Goal: Task Accomplishment & Management: Manage account settings

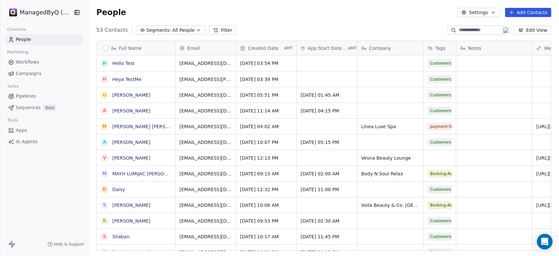
scroll to position [220, 465]
drag, startPoint x: 422, startPoint y: 44, endPoint x: 418, endPoint y: 44, distance: 4.3
click at [389, 46] on div "Full Name H Hello Test H Heya TestMe U [PERSON_NAME] A [PERSON_NAME] M [PERSON_…" at bounding box center [324, 146] width 454 height 210
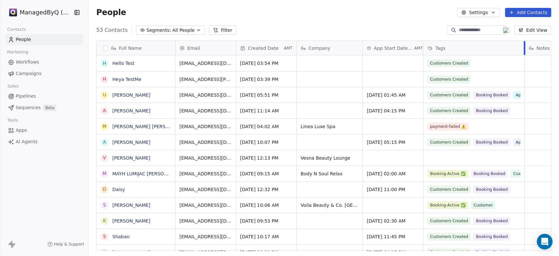
drag, startPoint x: 456, startPoint y: 44, endPoint x: 514, endPoint y: 53, distance: 58.9
click at [514, 53] on div "Tags" at bounding box center [474, 48] width 101 height 14
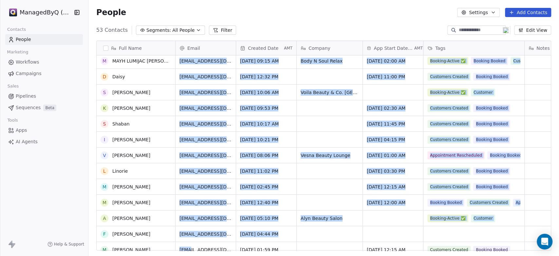
scroll to position [128, 0]
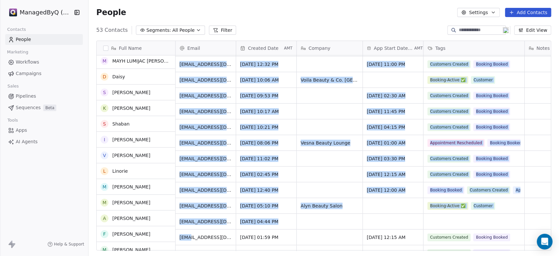
drag, startPoint x: 303, startPoint y: 249, endPoint x: 191, endPoint y: 241, distance: 112.7
click at [191, 241] on html "ManagedByQ (FZE) Contacts People Marketing Workflows Campaigns Sales Pipelines …" at bounding box center [279, 134] width 559 height 268
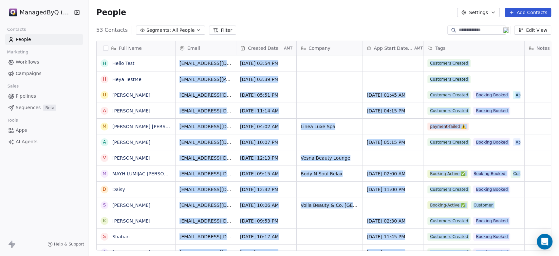
scroll to position [0, 0]
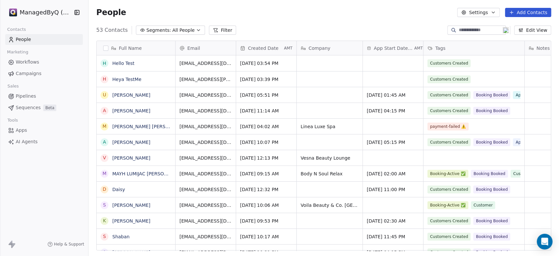
click at [277, 33] on div "53 Contacts Segments: All People Filter Edit View" at bounding box center [323, 30] width 471 height 10
click at [104, 63] on button "grid" at bounding box center [104, 63] width 5 height 5
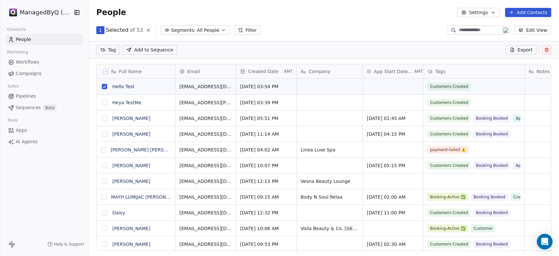
scroll to position [197, 465]
click at [104, 102] on button "grid" at bounding box center [104, 102] width 5 height 5
drag, startPoint x: 546, startPoint y: 51, endPoint x: 225, endPoint y: 35, distance: 320.5
click at [225, 35] on section "People Settings Add Contacts 2 Selected of 53 Segments: All People Filter Edit …" at bounding box center [323, 128] width 471 height 256
click at [103, 84] on button "grid" at bounding box center [104, 86] width 5 height 5
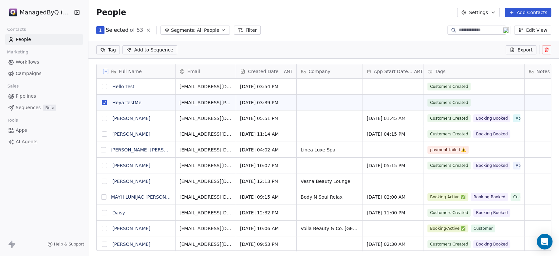
click at [106, 101] on button "grid" at bounding box center [104, 102] width 5 height 5
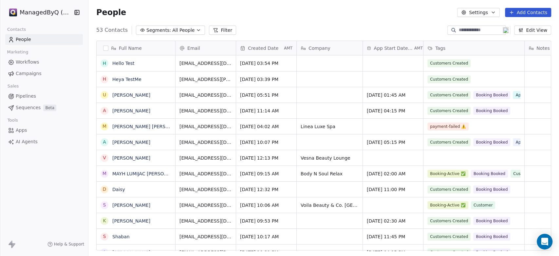
scroll to position [220, 465]
click at [122, 64] on link "Hello Test" at bounding box center [123, 63] width 22 height 5
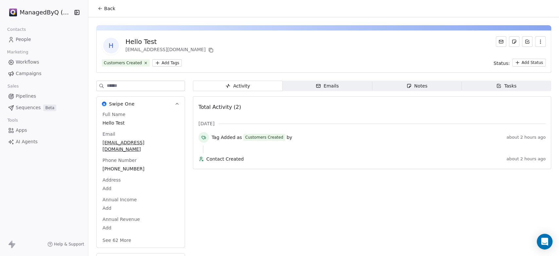
click at [21, 39] on span "People" at bounding box center [23, 39] width 15 height 7
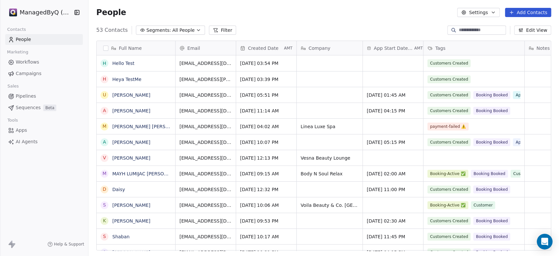
scroll to position [220, 465]
click at [105, 47] on button "button" at bounding box center [105, 48] width 5 height 5
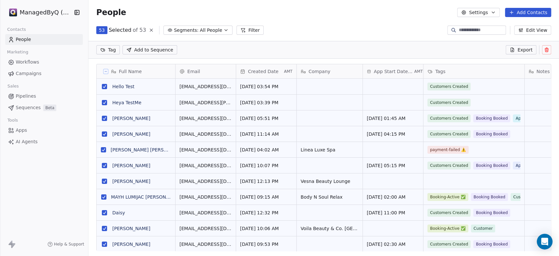
scroll to position [197, 465]
click at [106, 70] on icon at bounding box center [105, 71] width 3 height 3
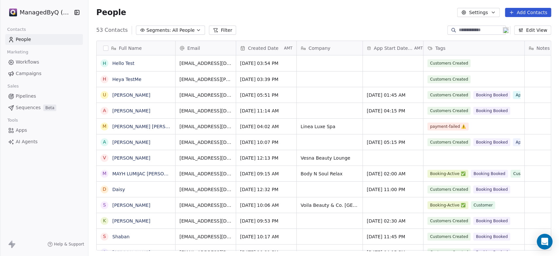
scroll to position [220, 465]
click at [104, 63] on button "grid" at bounding box center [104, 63] width 5 height 5
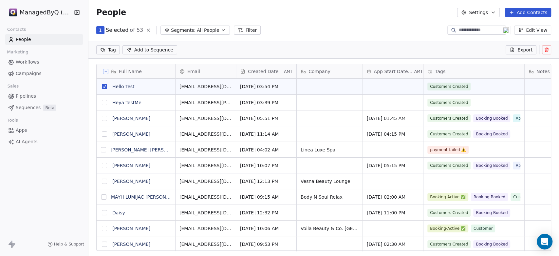
click at [105, 102] on button "grid" at bounding box center [104, 102] width 5 height 5
click at [547, 52] on icon at bounding box center [546, 50] width 3 height 3
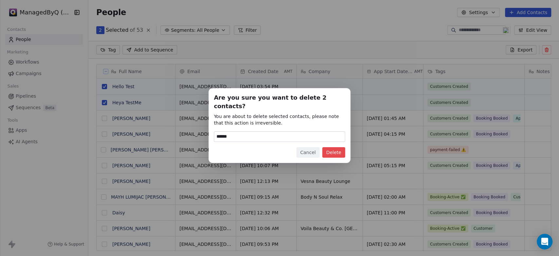
type input "******"
click at [338, 149] on button "Delete" at bounding box center [333, 152] width 23 height 10
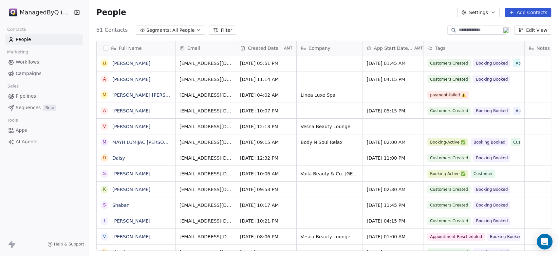
click at [29, 61] on span "Workflows" at bounding box center [28, 62] width 24 height 7
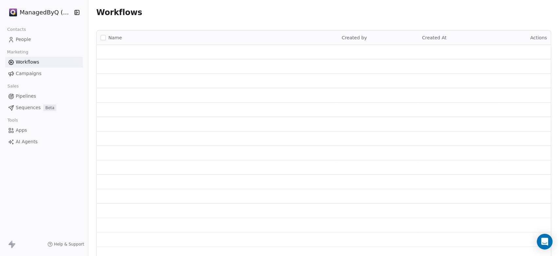
click at [27, 97] on span "Pipelines" at bounding box center [26, 96] width 20 height 7
drag, startPoint x: 24, startPoint y: 130, endPoint x: 28, endPoint y: 131, distance: 4.3
click at [23, 130] on span "Apps" at bounding box center [21, 130] width 11 height 7
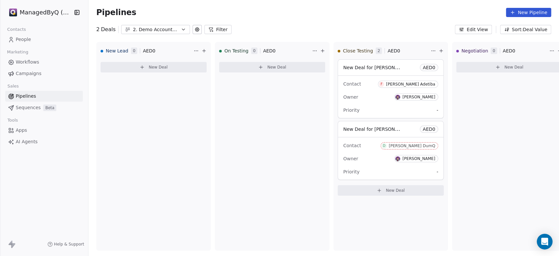
click at [26, 129] on span "Apps" at bounding box center [21, 130] width 11 height 7
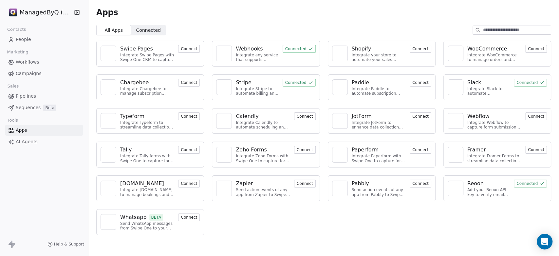
click at [143, 30] on span "Connected" at bounding box center [148, 30] width 25 height 7
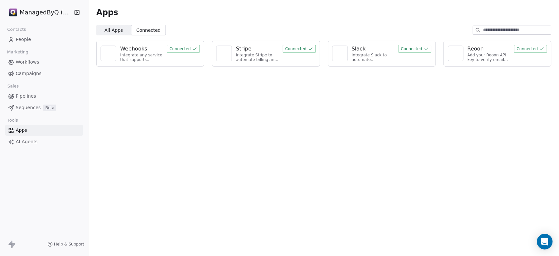
click at [153, 49] on div "Webhooks" at bounding box center [141, 49] width 43 height 8
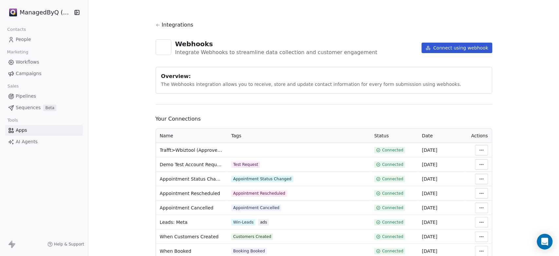
scroll to position [23, 0]
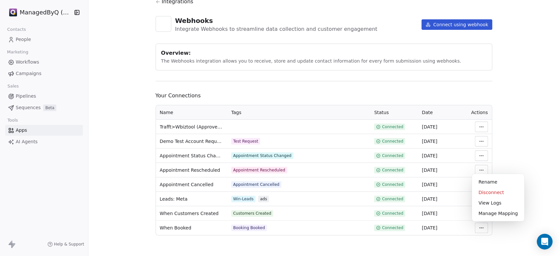
click at [480, 228] on html "ManagedByQ (FZE) Contacts People Marketing Workflows Campaigns Sales Pipelines …" at bounding box center [279, 128] width 559 height 256
click at [497, 213] on div "Manage Mapping" at bounding box center [498, 213] width 47 height 10
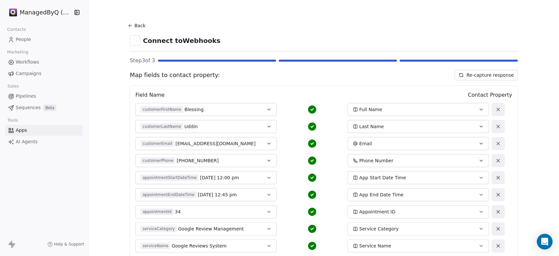
click at [129, 25] on icon at bounding box center [129, 24] width 1 height 1
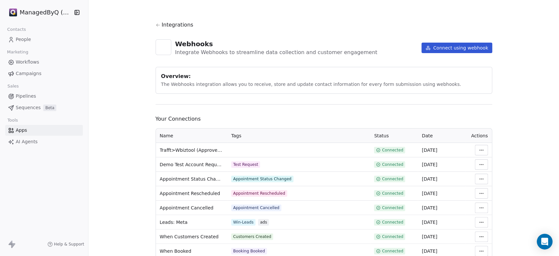
drag, startPoint x: 438, startPoint y: 47, endPoint x: 259, endPoint y: 109, distance: 189.7
click at [260, 111] on div "Integrations Webhooks Integrate Webhooks to streamline data collection and cust…" at bounding box center [324, 140] width 337 height 238
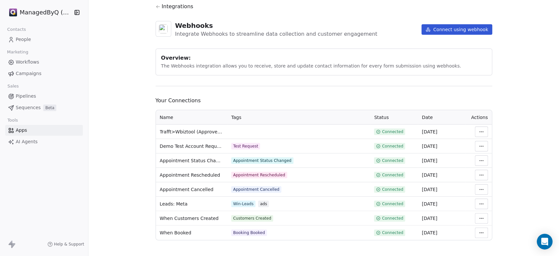
scroll to position [23, 0]
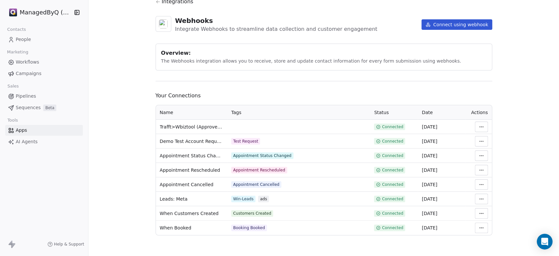
click at [478, 227] on html "ManagedByQ (FZE) Contacts People Marketing Workflows Campaigns Sales Pipelines …" at bounding box center [279, 128] width 559 height 256
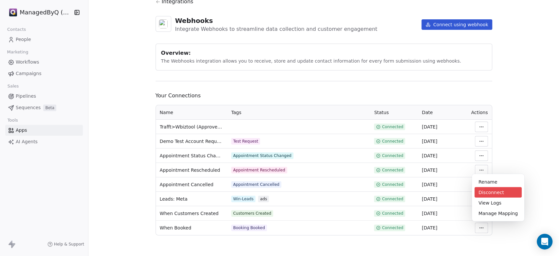
click at [483, 191] on div "Disconnect" at bounding box center [498, 192] width 47 height 10
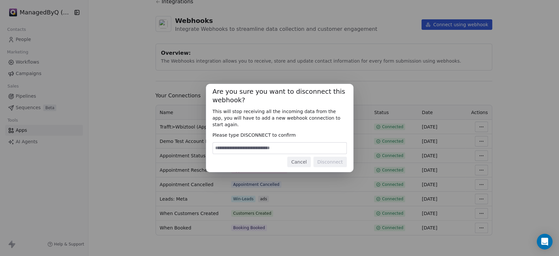
click at [300, 159] on button "Cancel" at bounding box center [298, 162] width 23 height 10
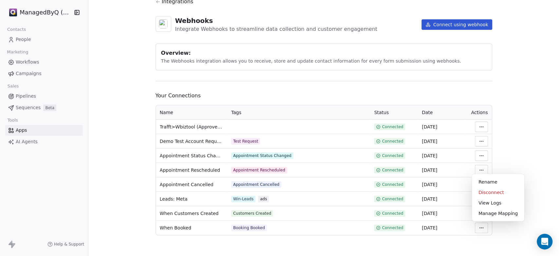
click at [476, 227] on html "ManagedByQ (FZE) Contacts People Marketing Workflows Campaigns Sales Pipelines …" at bounding box center [279, 128] width 559 height 256
click at [496, 214] on div "Manage Mapping" at bounding box center [498, 213] width 47 height 10
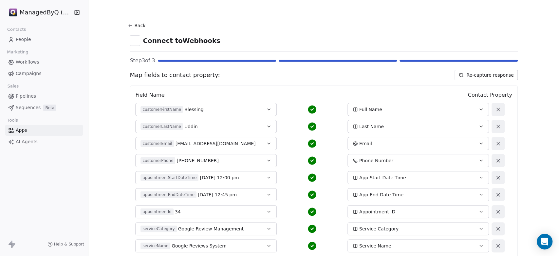
click at [477, 75] on button "Re-capture response" at bounding box center [486, 75] width 63 height 10
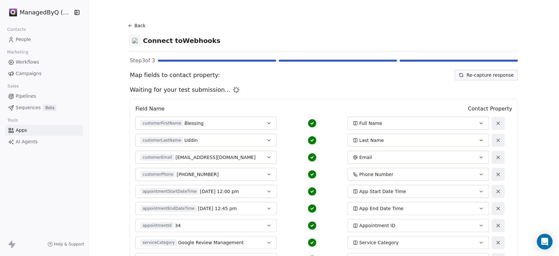
click at [128, 27] on icon at bounding box center [130, 25] width 5 height 5
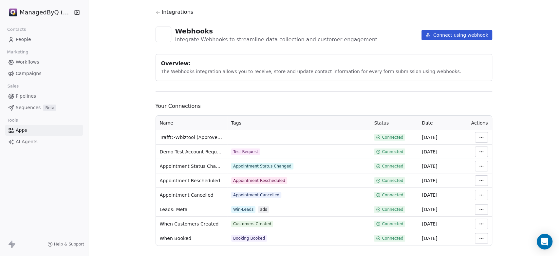
scroll to position [23, 0]
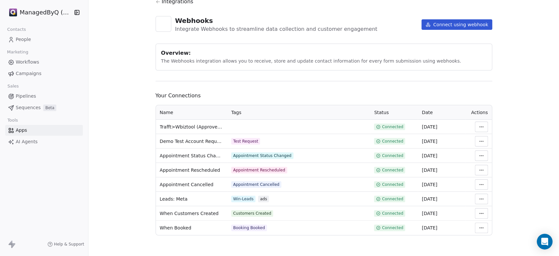
click at [479, 227] on html "ManagedByQ (FZE) Contacts People Marketing Workflows Campaigns Sales Pipelines …" at bounding box center [279, 128] width 559 height 256
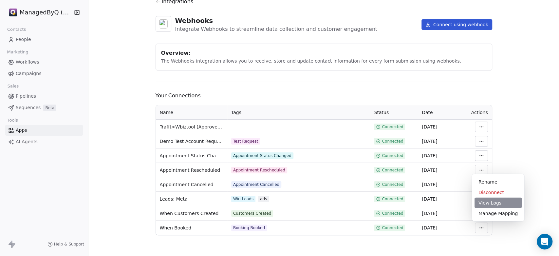
click at [491, 204] on div "View Logs" at bounding box center [498, 203] width 47 height 10
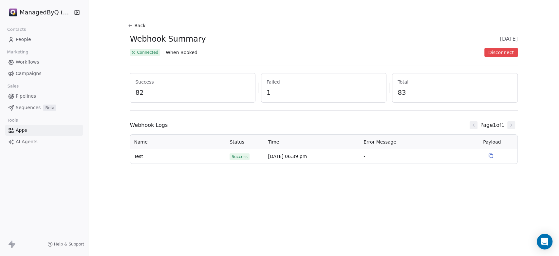
click at [283, 157] on td "[DATE] 06:39 pm" at bounding box center [312, 156] width 96 height 14
click at [129, 24] on icon at bounding box center [130, 25] width 5 height 5
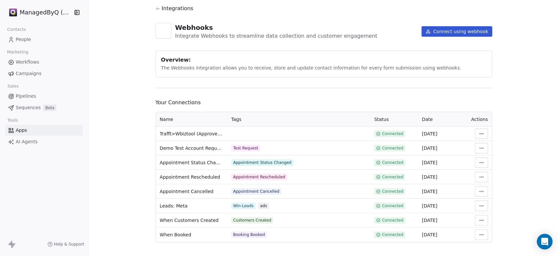
scroll to position [23, 0]
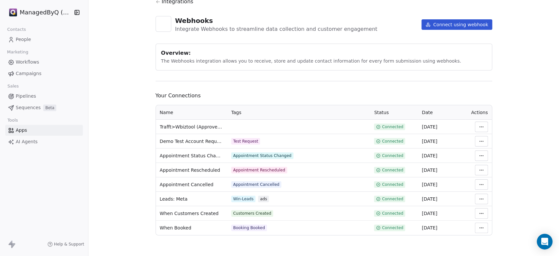
click at [222, 125] on td "Trafft>Wbiztool (Approved) - When Booked" at bounding box center [191, 127] width 71 height 14
click at [474, 125] on html "ManagedByQ (FZE) Contacts People Marketing Workflows Campaigns Sales Pipelines …" at bounding box center [279, 128] width 559 height 256
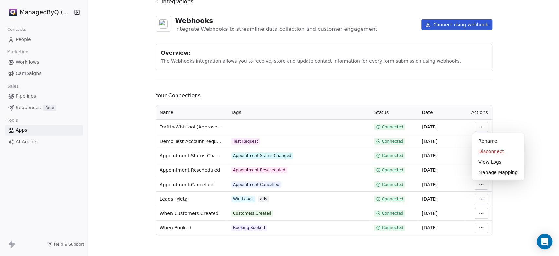
click at [195, 230] on html "ManagedByQ (FZE) Contacts People Marketing Workflows Campaigns Sales Pipelines …" at bounding box center [279, 128] width 559 height 256
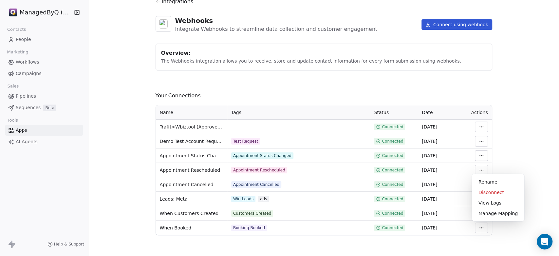
click at [480, 229] on html "ManagedByQ (FZE) Contacts People Marketing Workflows Campaigns Sales Pipelines …" at bounding box center [279, 128] width 559 height 256
click at [484, 191] on div "Disconnect" at bounding box center [498, 192] width 47 height 10
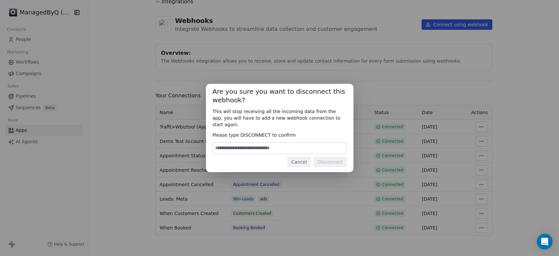
click at [236, 144] on input at bounding box center [280, 148] width 134 height 11
click at [253, 132] on span "Please type DISCONNECT to confirm" at bounding box center [280, 135] width 134 height 7
copy span "DISCONNECT"
click at [240, 145] on input at bounding box center [280, 148] width 134 height 11
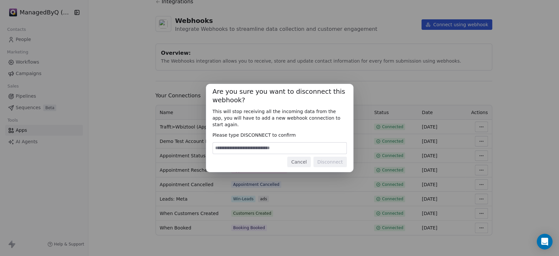
paste input "**********"
type input "**********"
click at [326, 160] on button "Disconnect" at bounding box center [330, 162] width 33 height 10
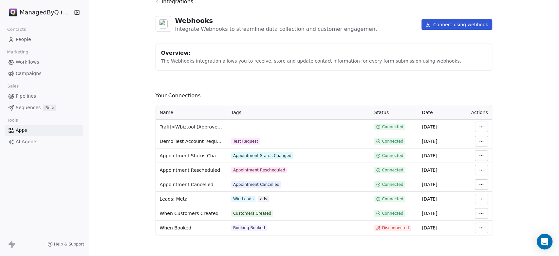
click at [479, 228] on html "ManagedByQ (FZE) Contacts People Marketing Workflows Campaigns Sales Pipelines …" at bounding box center [279, 128] width 559 height 256
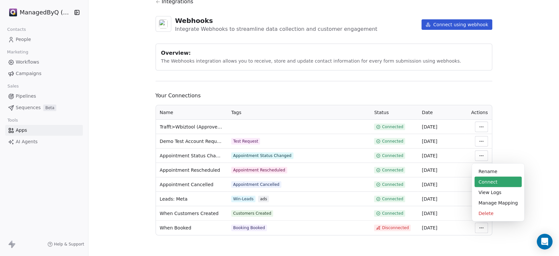
click at [489, 179] on div "Connect" at bounding box center [498, 182] width 47 height 10
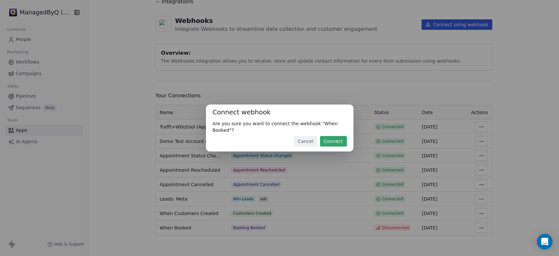
click at [333, 141] on button "Connect" at bounding box center [333, 141] width 27 height 10
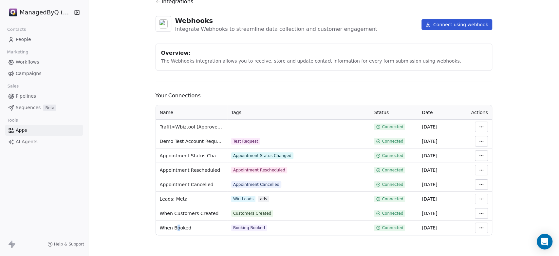
click at [174, 226] on span "When Booked" at bounding box center [176, 227] width 32 height 7
click at [485, 227] on html "ManagedByQ (FZE) Contacts People Marketing Workflows Campaigns Sales Pipelines …" at bounding box center [279, 134] width 559 height 268
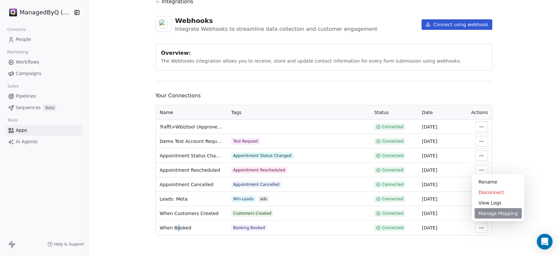
click at [495, 212] on div "Manage Mapping" at bounding box center [498, 213] width 47 height 10
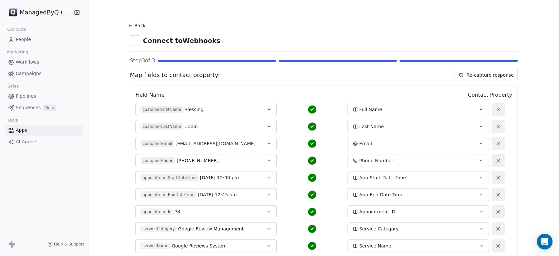
click at [480, 76] on button "Re-capture response" at bounding box center [486, 75] width 63 height 10
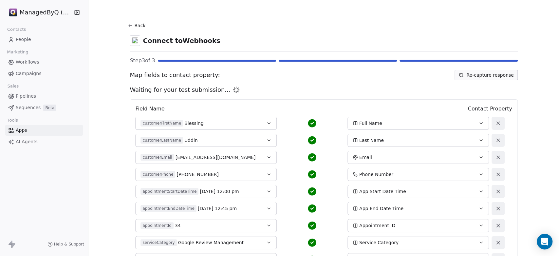
click at [26, 39] on span "People" at bounding box center [23, 39] width 15 height 7
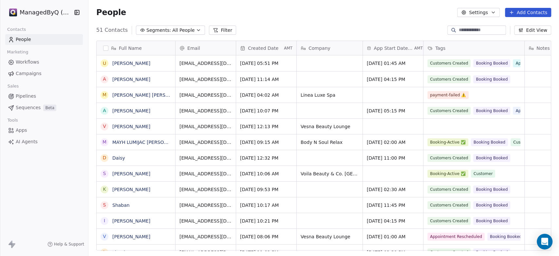
scroll to position [220, 465]
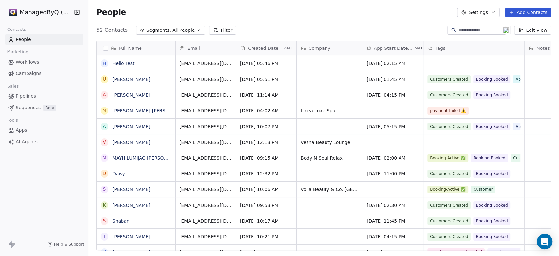
click at [27, 129] on link "Apps" at bounding box center [44, 130] width 78 height 11
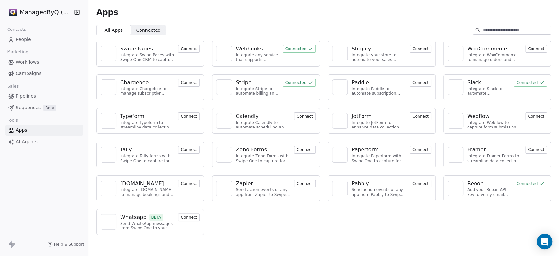
click at [148, 28] on span "Connected" at bounding box center [148, 30] width 25 height 7
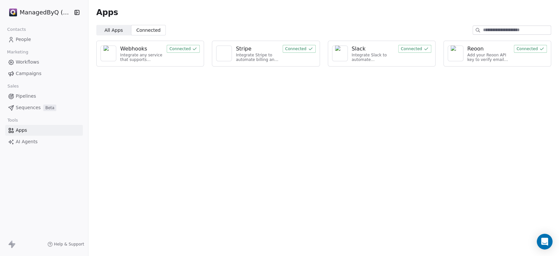
click at [151, 50] on div "Webhooks" at bounding box center [141, 49] width 43 height 8
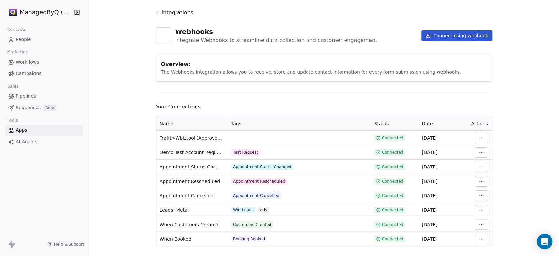
scroll to position [23, 0]
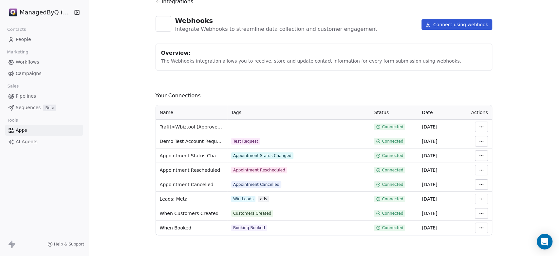
click at [234, 124] on td at bounding box center [298, 127] width 143 height 14
click at [234, 125] on td at bounding box center [298, 127] width 143 height 14
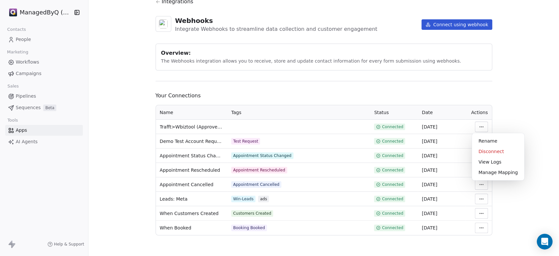
click at [474, 126] on html "ManagedByQ (FZE) Contacts People Marketing Workflows Campaigns Sales Pipelines …" at bounding box center [279, 128] width 559 height 256
click at [484, 162] on div "View Logs" at bounding box center [498, 162] width 47 height 10
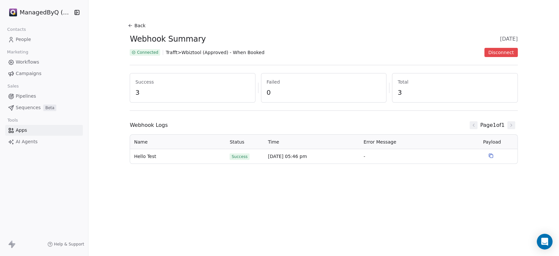
click at [129, 26] on icon at bounding box center [129, 26] width 1 height 1
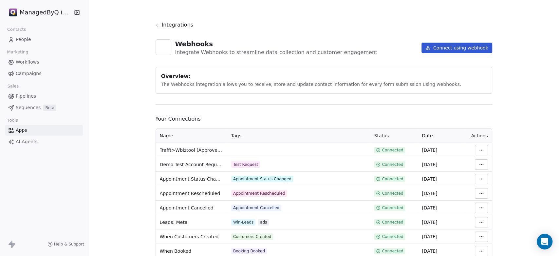
click at [230, 152] on td at bounding box center [298, 150] width 143 height 14
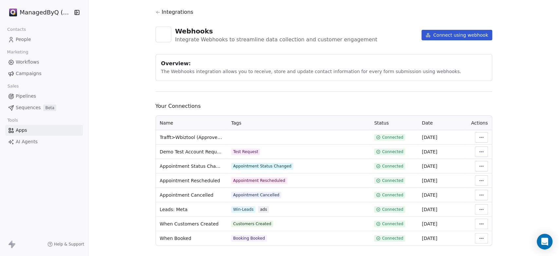
scroll to position [23, 0]
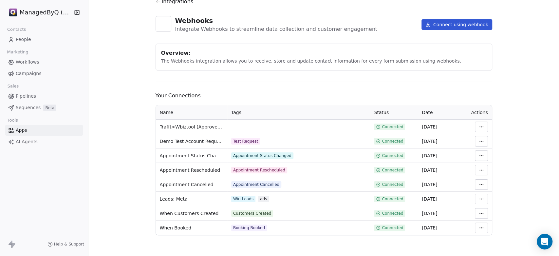
click at [478, 124] on html "ManagedByQ (FZE) Contacts People Marketing Workflows Campaigns Sales Pipelines …" at bounding box center [279, 128] width 559 height 256
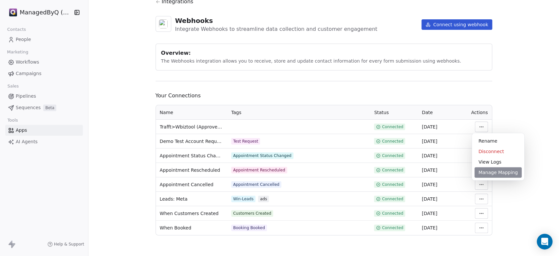
click at [488, 171] on div "Manage Mapping" at bounding box center [498, 172] width 47 height 10
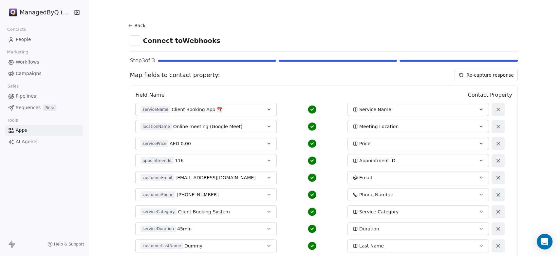
click at [129, 24] on icon at bounding box center [130, 25] width 5 height 5
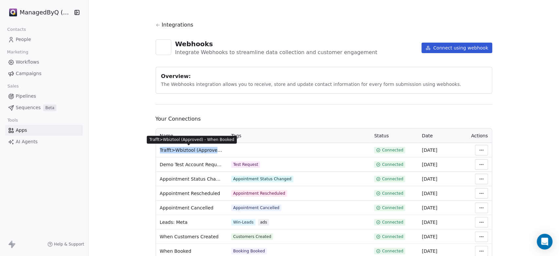
drag, startPoint x: 156, startPoint y: 146, endPoint x: 214, endPoint y: 149, distance: 58.0
click at [214, 149] on td "Trafft>Wbiztool (Approved) - When Booked" at bounding box center [191, 150] width 71 height 14
copy span "Trafft>Wbiztool (Approved)"
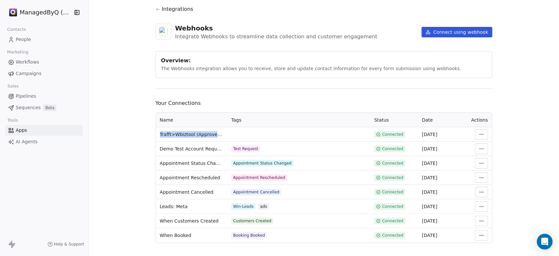
scroll to position [23, 0]
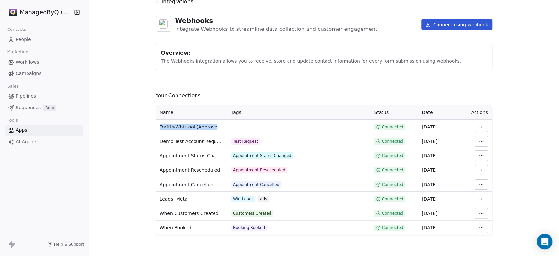
click at [480, 127] on html "ManagedByQ (FZE) Contacts People Marketing Workflows Campaigns Sales Pipelines …" at bounding box center [279, 134] width 559 height 268
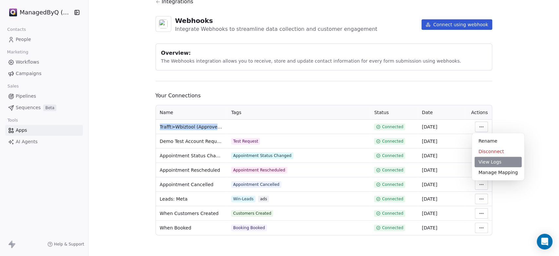
click at [491, 164] on div "View Logs" at bounding box center [498, 162] width 47 height 10
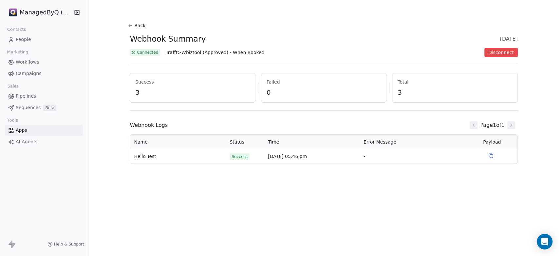
click at [19, 38] on span "People" at bounding box center [23, 39] width 15 height 7
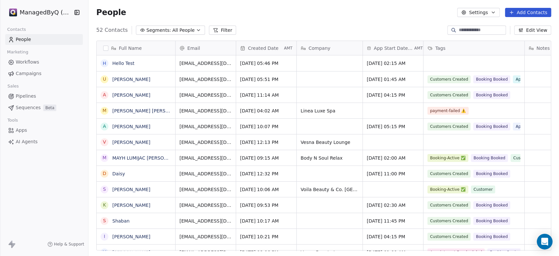
click at [31, 12] on html "ManagedByQ (FZE) Contacts People Marketing Workflows Campaigns Sales Pipelines …" at bounding box center [279, 128] width 559 height 256
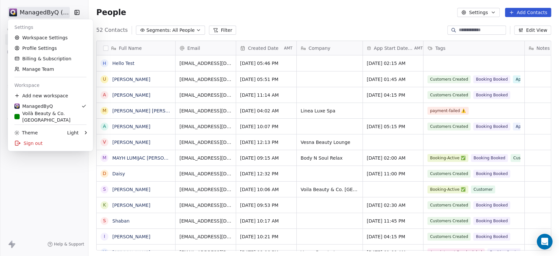
scroll to position [220, 465]
click at [50, 38] on link "Workspace Settings" at bounding box center [50, 37] width 80 height 10
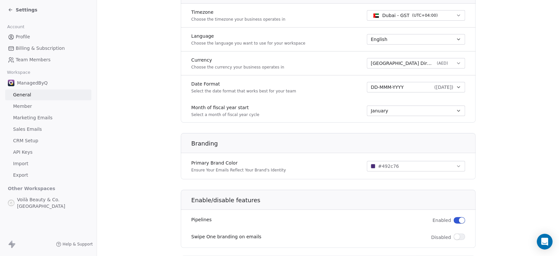
scroll to position [235, 0]
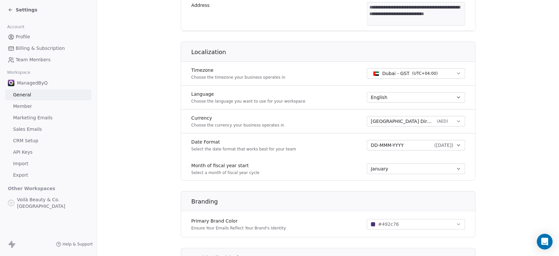
click at [33, 131] on span "Sales Emails" at bounding box center [27, 129] width 29 height 7
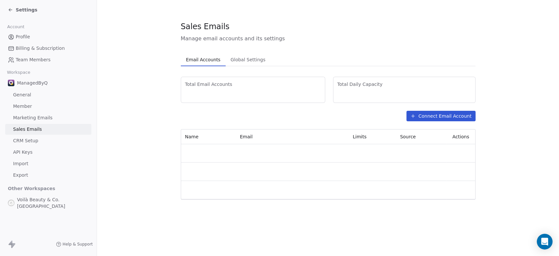
click at [29, 151] on span "API Keys" at bounding box center [22, 152] width 19 height 7
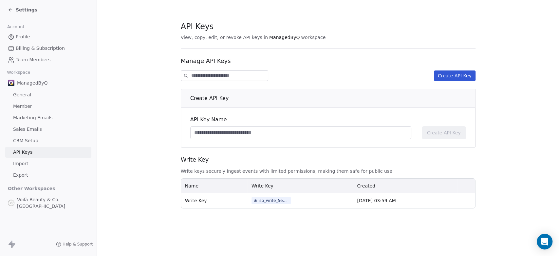
click at [29, 142] on span "CRM Setup" at bounding box center [25, 140] width 25 height 7
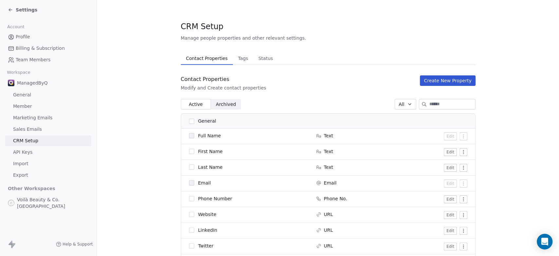
click at [236, 58] on span "Tags" at bounding box center [243, 58] width 15 height 9
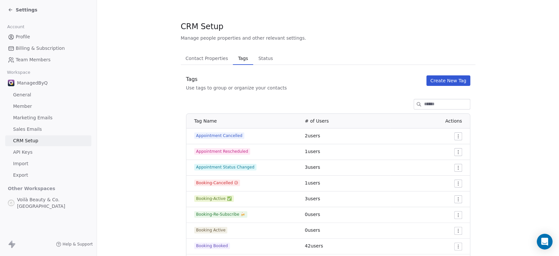
click at [258, 58] on span "Status" at bounding box center [266, 58] width 20 height 9
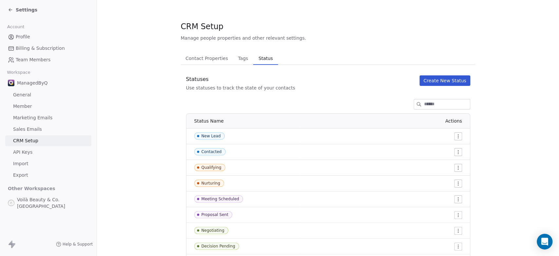
click at [210, 59] on span "Contact Properties" at bounding box center [207, 58] width 48 height 9
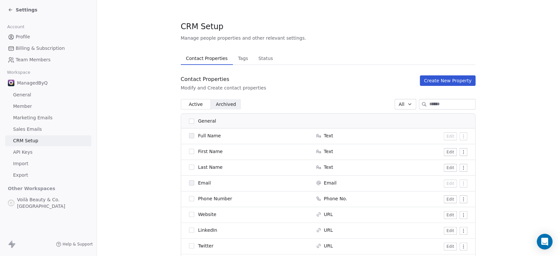
click at [236, 60] on span "Tags" at bounding box center [243, 58] width 15 height 9
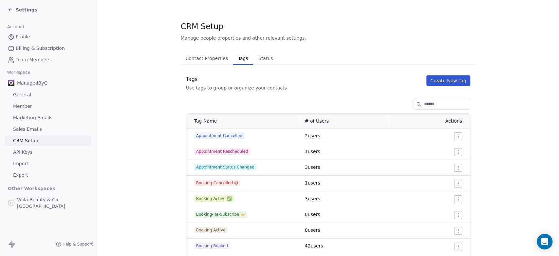
click at [451, 183] on html "Settings Account Profile Billing & Subscription Team Members Workspace ManagedB…" at bounding box center [279, 128] width 559 height 256
click at [485, 178] on html "Settings Account Profile Billing & Subscription Team Members Workspace ManagedB…" at bounding box center [279, 128] width 559 height 256
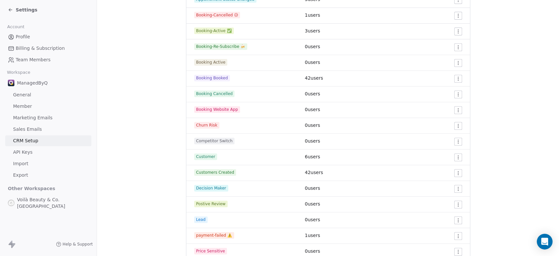
scroll to position [182, 0]
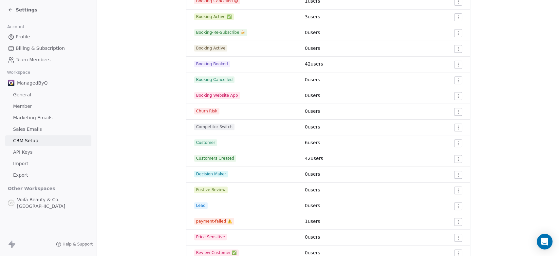
click at [451, 161] on html "Settings Account Profile Billing & Subscription Team Members Workspace ManagedB…" at bounding box center [279, 128] width 559 height 256
click at [436, 175] on span "Edit" at bounding box center [439, 171] width 9 height 7
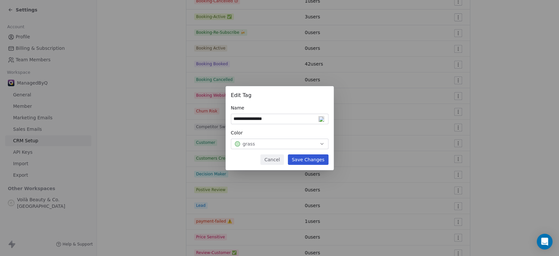
click at [275, 157] on button "Cancel" at bounding box center [271, 159] width 23 height 10
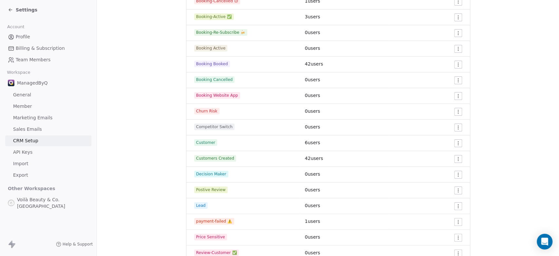
scroll to position [318, 0]
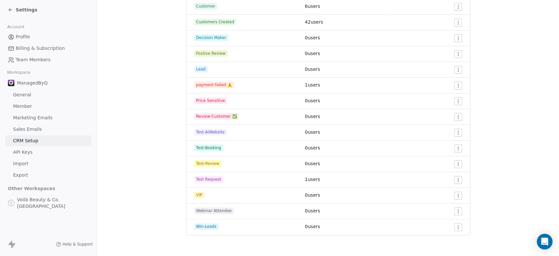
click at [10, 10] on icon at bounding box center [10, 9] width 5 height 5
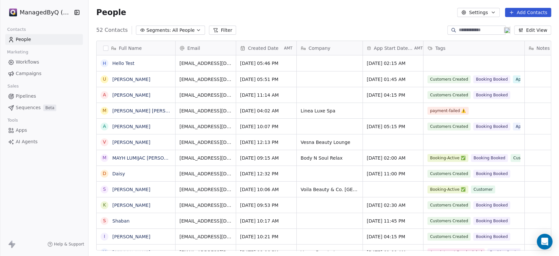
scroll to position [220, 465]
click at [19, 127] on span "Apps" at bounding box center [21, 130] width 11 height 7
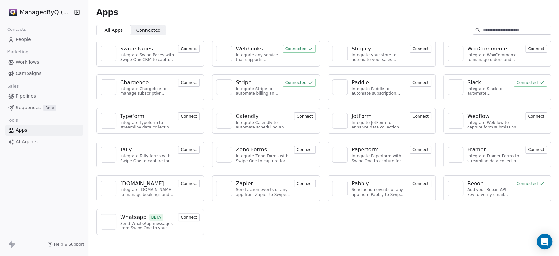
click at [151, 28] on span "Connected" at bounding box center [148, 30] width 25 height 7
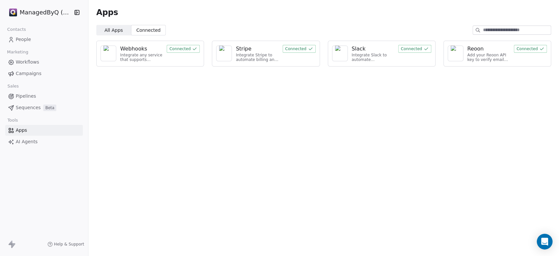
click at [166, 57] on div "Webhooks Integrate any service that supports webhooks with Swipe One to capture…" at bounding box center [150, 54] width 108 height 26
click at [183, 49] on button "Connected" at bounding box center [183, 49] width 33 height 8
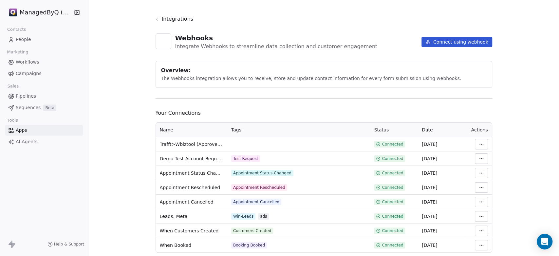
scroll to position [23, 0]
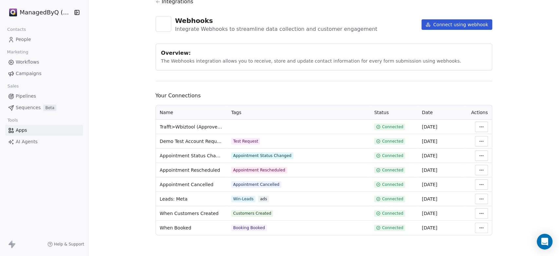
click at [240, 125] on td at bounding box center [298, 127] width 143 height 14
click at [478, 125] on html "ManagedByQ (FZE) Contacts People Marketing Workflows Campaigns Sales Pipelines …" at bounding box center [279, 128] width 559 height 256
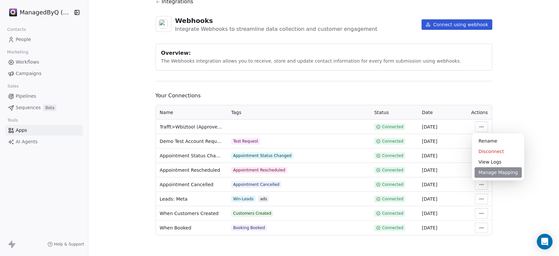
click at [490, 176] on div "Manage Mapping" at bounding box center [498, 172] width 47 height 10
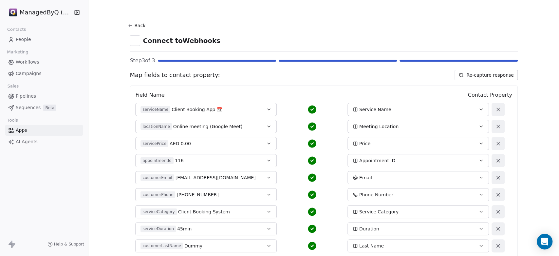
click at [491, 75] on button "Re-capture response" at bounding box center [486, 75] width 63 height 10
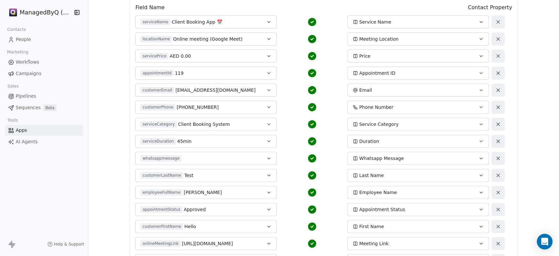
scroll to position [189, 0]
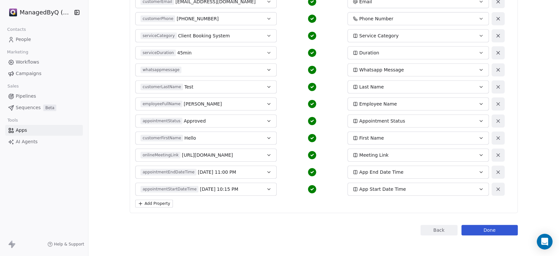
click at [490, 230] on button "Done" at bounding box center [490, 230] width 56 height 10
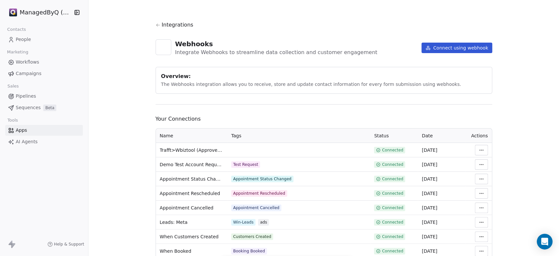
click at [224, 146] on td "Trafft>Wbiztool (Approved) - When Booked" at bounding box center [191, 150] width 71 height 14
click at [237, 146] on td at bounding box center [298, 150] width 143 height 14
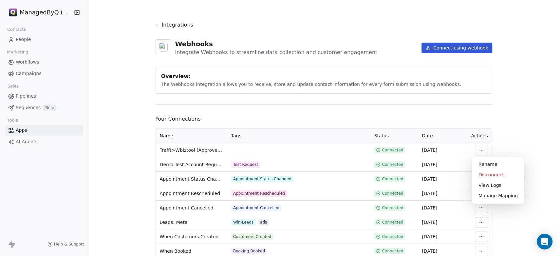
click at [478, 149] on html "ManagedByQ (FZE) Contacts People Marketing Workflows Campaigns Sales Pipelines …" at bounding box center [279, 128] width 559 height 256
click at [488, 165] on div "Rename" at bounding box center [498, 164] width 47 height 10
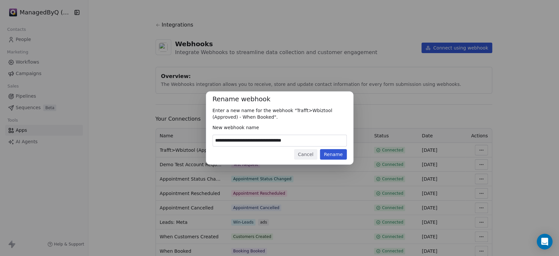
click at [306, 155] on button "Cancel" at bounding box center [305, 154] width 23 height 10
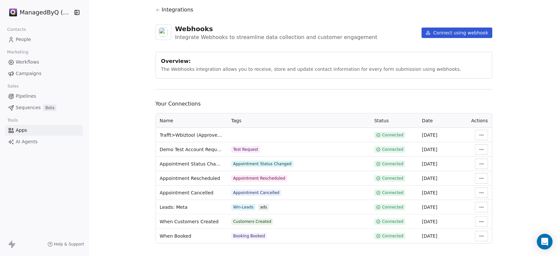
scroll to position [23, 0]
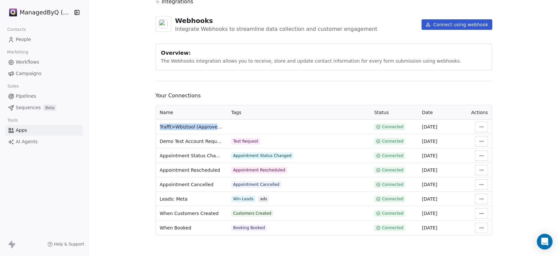
drag, startPoint x: 157, startPoint y: 125, endPoint x: 214, endPoint y: 126, distance: 56.7
click at [214, 126] on span "Trafft>Wbiztool (Approved) - When Booked" at bounding box center [192, 127] width 64 height 7
copy span "Trafft>Wbiztool (Approved)"
click at [482, 125] on html "ManagedByQ (FZE) Contacts People Marketing Workflows Campaigns Sales Pipelines …" at bounding box center [279, 134] width 559 height 268
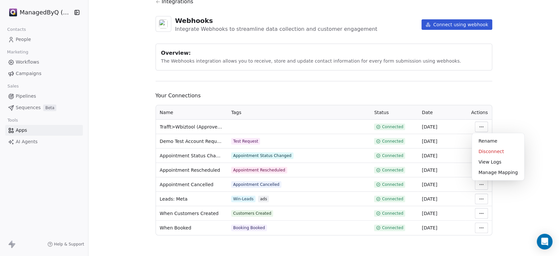
click at [235, 125] on html "ManagedByQ (FZE) Contacts People Marketing Workflows Campaigns Sales Pipelines …" at bounding box center [279, 134] width 559 height 268
click at [222, 128] on td "Trafft>Wbiztool (Approved) - When Booked" at bounding box center [191, 127] width 71 height 14
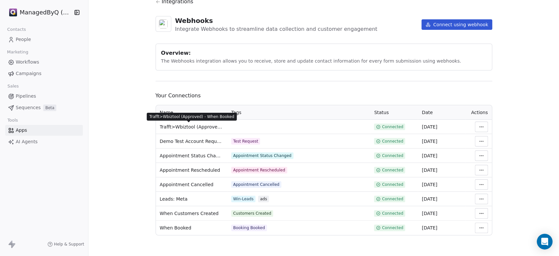
click at [218, 128] on span "Trafft>Wbiztool (Approved) - When Booked" at bounding box center [192, 127] width 64 height 7
click at [484, 128] on html "ManagedByQ (FZE) Contacts People Marketing Workflows Campaigns Sales Pipelines …" at bounding box center [279, 128] width 559 height 256
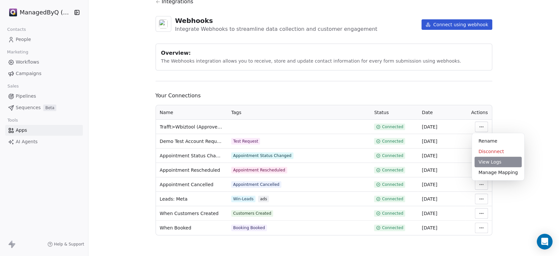
click at [493, 161] on div "View Logs" at bounding box center [498, 162] width 47 height 10
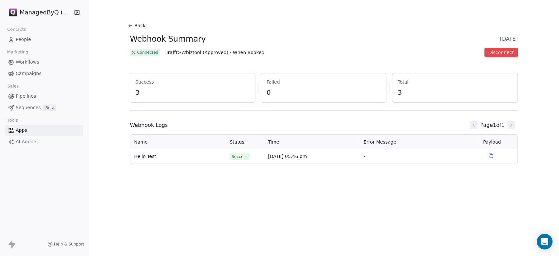
click at [130, 24] on icon at bounding box center [130, 25] width 5 height 5
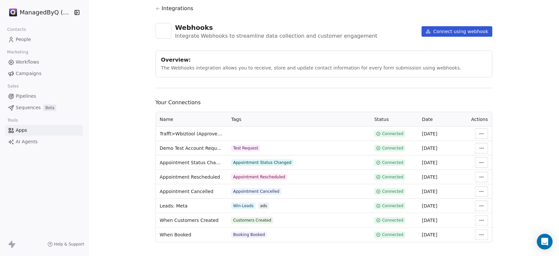
scroll to position [23, 0]
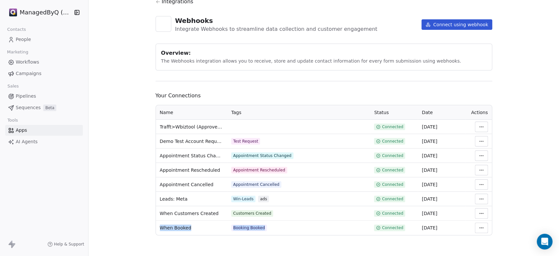
drag, startPoint x: 157, startPoint y: 227, endPoint x: 282, endPoint y: 228, distance: 125.2
click at [282, 228] on tr "When Booked Booking Booked Connected [DATE]" at bounding box center [324, 228] width 336 height 14
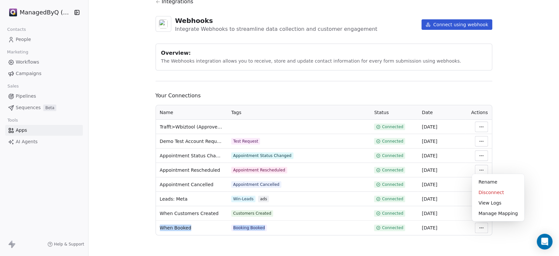
click at [477, 228] on html "ManagedByQ (FZE) Contacts People Marketing Workflows Campaigns Sales Pipelines …" at bounding box center [279, 134] width 559 height 268
click at [501, 210] on div "Manage Mapping" at bounding box center [498, 213] width 47 height 10
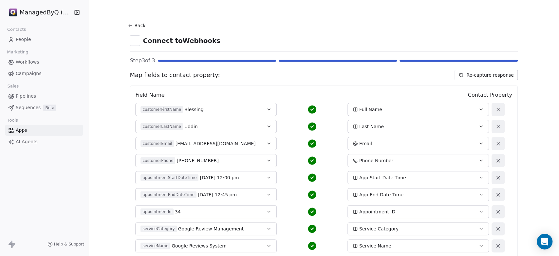
click at [129, 26] on icon at bounding box center [130, 25] width 5 height 5
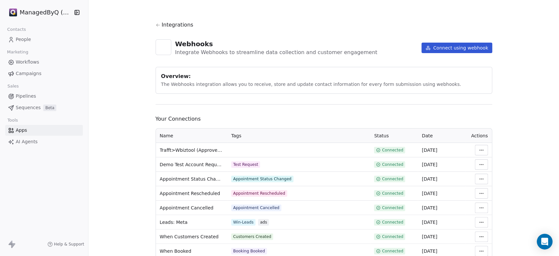
click at [157, 25] on icon at bounding box center [158, 25] width 5 height 5
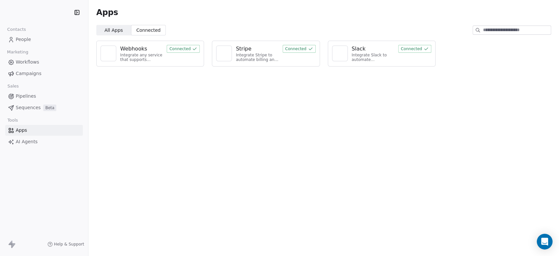
click at [180, 54] on div "Webhooks Integrate any service that supports webhooks with Swipe One to capture…" at bounding box center [150, 54] width 108 height 26
click at [182, 48] on button "Connected" at bounding box center [183, 49] width 33 height 8
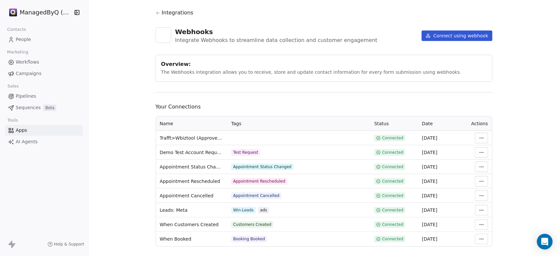
scroll to position [23, 0]
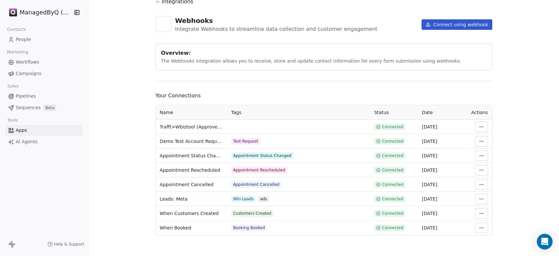
click at [480, 229] on html "ManagedByQ (FZE) Contacts People Marketing Workflows Campaigns Sales Pipelines …" at bounding box center [279, 128] width 559 height 256
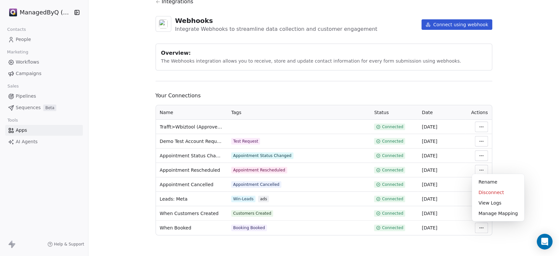
click at [287, 88] on html "ManagedByQ (FZE) Contacts People Marketing Workflows Campaigns Sales Pipelines …" at bounding box center [279, 128] width 559 height 256
click at [480, 226] on html "ManagedByQ (FZE) Contacts People Marketing Workflows Campaigns Sales Pipelines …" at bounding box center [279, 128] width 559 height 256
click at [488, 193] on div "Disconnect" at bounding box center [498, 192] width 47 height 10
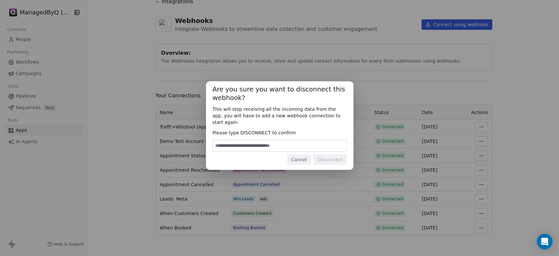
click at [237, 145] on input at bounding box center [280, 145] width 134 height 11
type input "**********"
click at [332, 158] on button "Disconnect" at bounding box center [330, 159] width 33 height 10
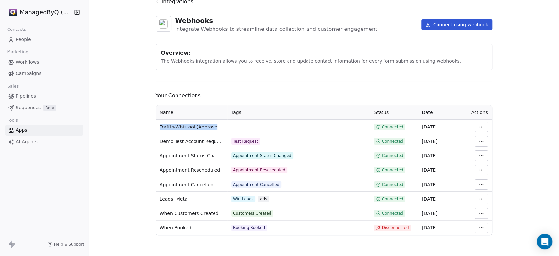
drag, startPoint x: 155, startPoint y: 125, endPoint x: 225, endPoint y: 126, distance: 70.8
click at [225, 126] on tr "Trafft>Wbiztool (Approved) - When Booked Connected 16 Aug 2025" at bounding box center [324, 127] width 336 height 14
click at [214, 127] on span "Trafft>Wbiztool (Approved) - When Booked" at bounding box center [192, 127] width 64 height 7
drag, startPoint x: 214, startPoint y: 125, endPoint x: 157, endPoint y: 127, distance: 57.4
click at [160, 127] on span "Trafft>Wbiztool (Approved) - When Booked" at bounding box center [192, 127] width 64 height 7
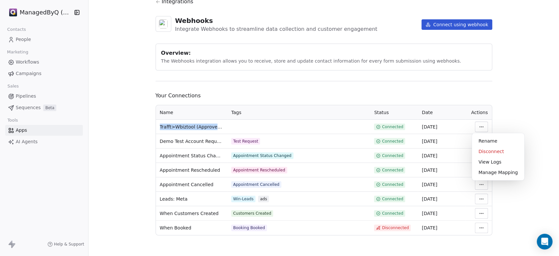
click at [476, 127] on html "ManagedByQ (FZE) Contacts People Marketing Workflows Campaigns Sales Pipelines …" at bounding box center [279, 134] width 559 height 268
click at [23, 39] on html "ManagedByQ (FZE) Contacts People Marketing Workflows Campaigns Sales Pipelines …" at bounding box center [279, 128] width 559 height 256
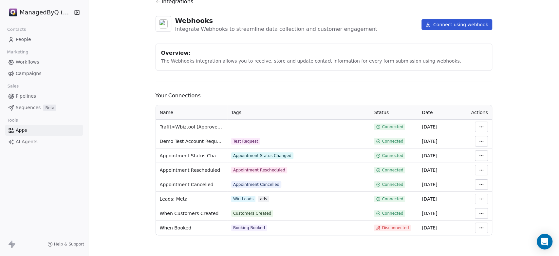
click at [23, 39] on span "People" at bounding box center [23, 39] width 15 height 7
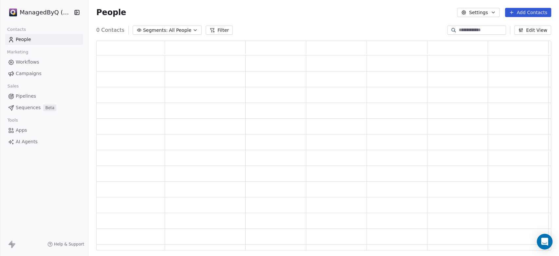
click at [0, 39] on div at bounding box center [0, 128] width 0 height 256
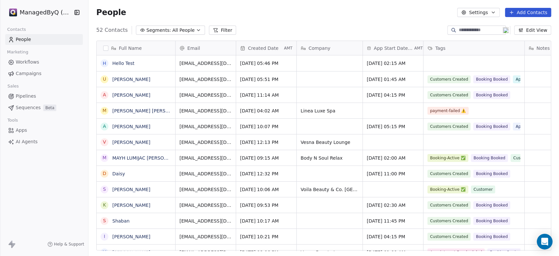
scroll to position [220, 465]
click at [538, 31] on button "Edit View" at bounding box center [532, 30] width 37 height 9
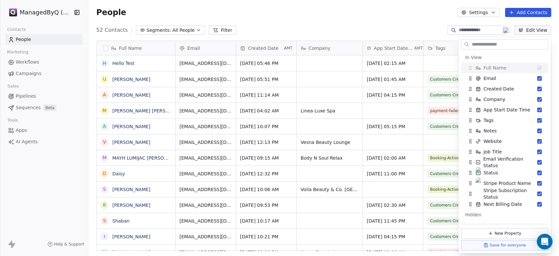
click at [482, 44] on input "text" at bounding box center [509, 45] width 77 height 10
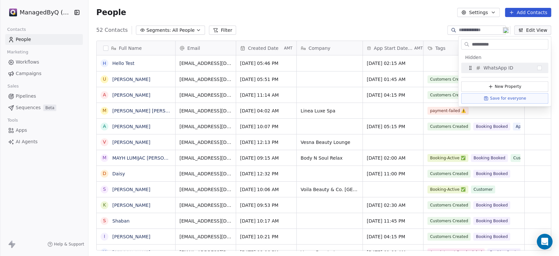
type input "**********"
click at [470, 68] on icon "Suggestions" at bounding box center [470, 67] width 5 height 5
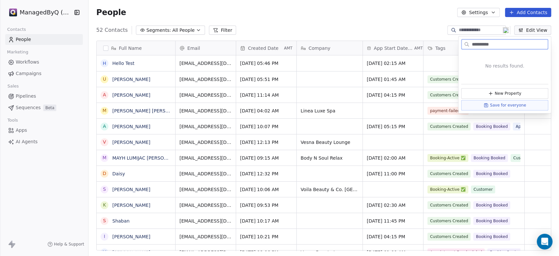
drag, startPoint x: 505, startPoint y: 44, endPoint x: 454, endPoint y: 44, distance: 51.1
click at [454, 44] on body "ManagedByQ (FZE) Contacts People Marketing Workflows Campaigns Sales Pipelines …" at bounding box center [279, 134] width 559 height 268
click at [506, 45] on input "**********" at bounding box center [509, 45] width 77 height 10
drag, startPoint x: 506, startPoint y: 45, endPoint x: 469, endPoint y: 40, distance: 37.4
click at [469, 40] on div "**********" at bounding box center [504, 44] width 87 height 10
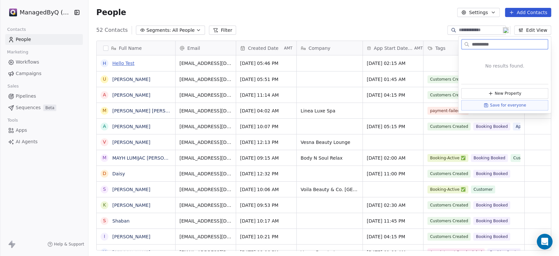
click at [128, 62] on link "Hello Test" at bounding box center [123, 63] width 22 height 5
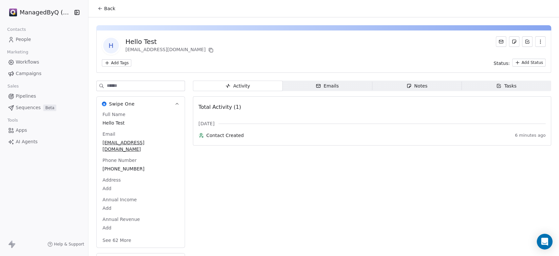
click at [282, 129] on div "Sep 2025 Contact Created 6 minutes ago" at bounding box center [372, 130] width 347 height 21
click at [223, 138] on span "Contact Created" at bounding box center [359, 135] width 306 height 7
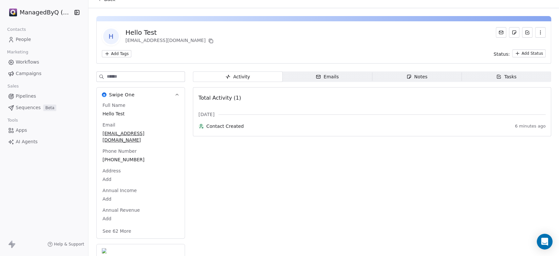
click at [124, 225] on button "See 62 More" at bounding box center [117, 231] width 37 height 12
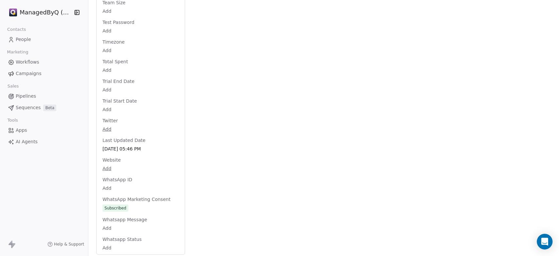
scroll to position [1224, 0]
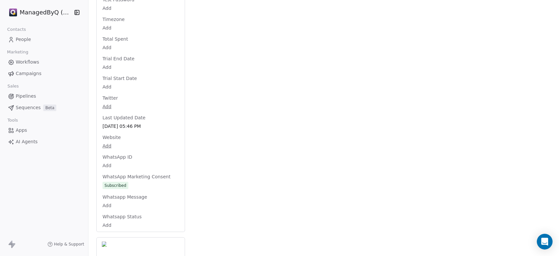
click at [25, 39] on span "People" at bounding box center [23, 39] width 15 height 7
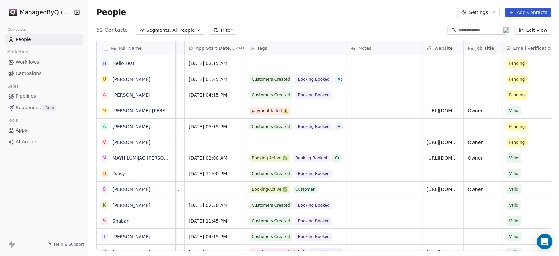
scroll to position [0, 179]
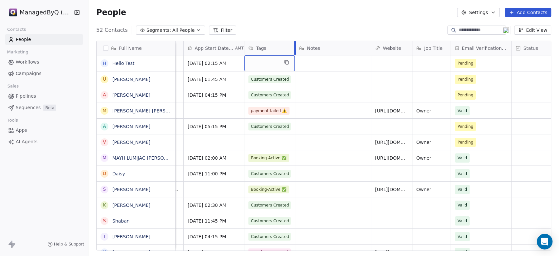
drag, startPoint x: 345, startPoint y: 46, endPoint x: 325, endPoint y: 50, distance: 20.4
click at [325, 50] on div "Email Created Date AMT Company App Start Date Time AMT Tags Notes Website Job T…" at bounding box center [403, 48] width 815 height 14
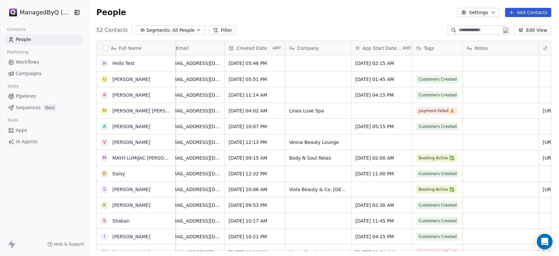
scroll to position [0, 0]
